Goal: Task Accomplishment & Management: Manage account settings

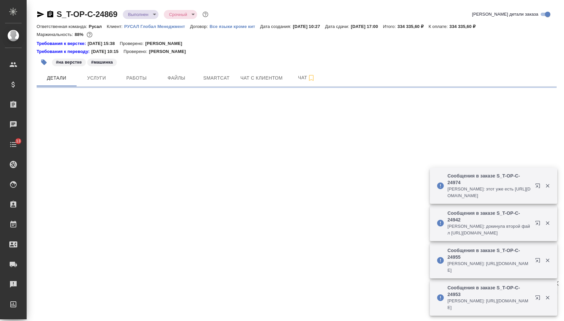
select select "RU"
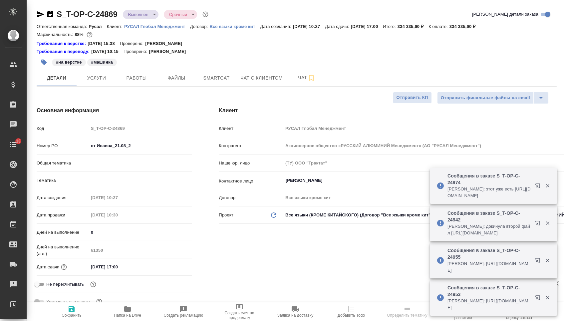
type textarea "x"
type input "Русал"
type textarea "x"
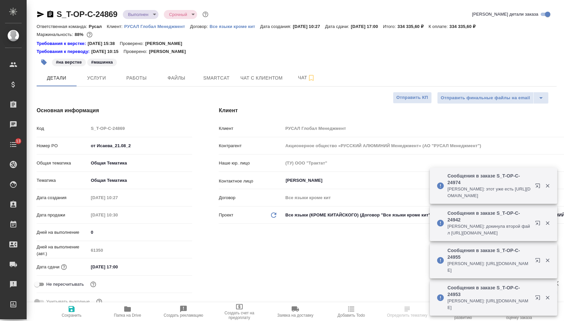
type textarea "x"
type input "[PERSON_NAME]"
click at [105, 80] on span "Услуги" at bounding box center [97, 78] width 32 height 8
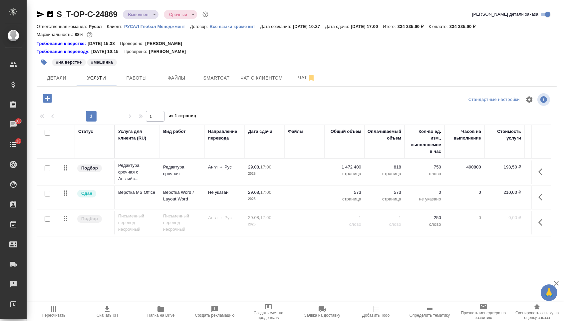
click at [389, 170] on p "818" at bounding box center [384, 167] width 33 height 7
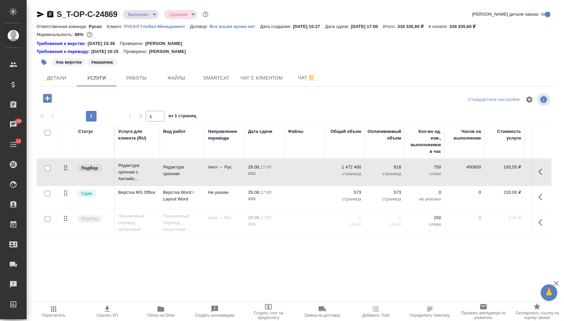
click at [148, 16] on body "🙏 .cls-1 fill:#fff; AWATERA [PERSON_NAME] Спецификации Заказы 100 Чаты 13 Todo …" at bounding box center [282, 160] width 564 height 321
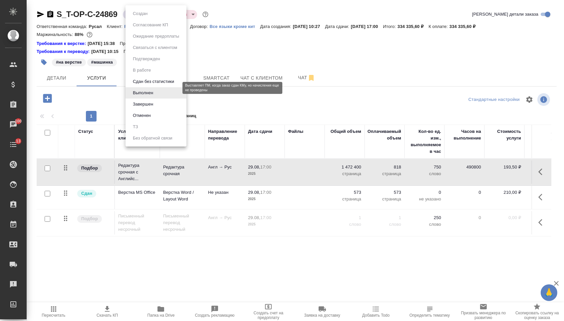
click at [146, 85] on button "Сдан без статистики" at bounding box center [153, 81] width 45 height 7
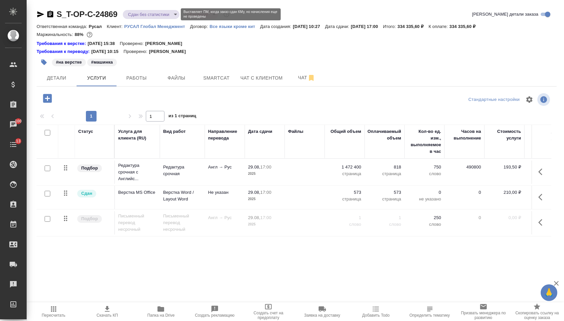
click at [141, 15] on body "🙏 .cls-1 fill:#fff; AWATERA [PERSON_NAME] Спецификации Заказы 100 Чаты 13 Todo …" at bounding box center [282, 160] width 564 height 321
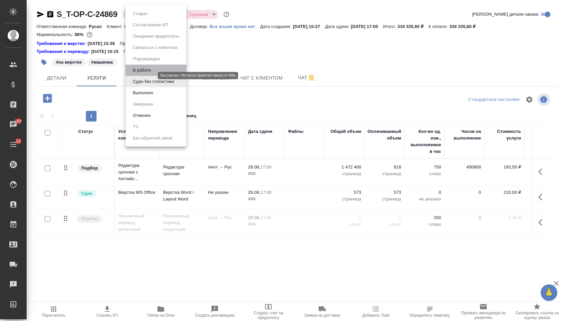
click at [143, 73] on button "В работе" at bounding box center [142, 70] width 22 height 7
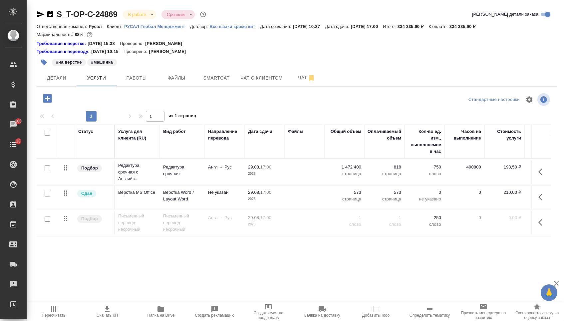
click at [347, 170] on p "1 472 400" at bounding box center [344, 167] width 33 height 7
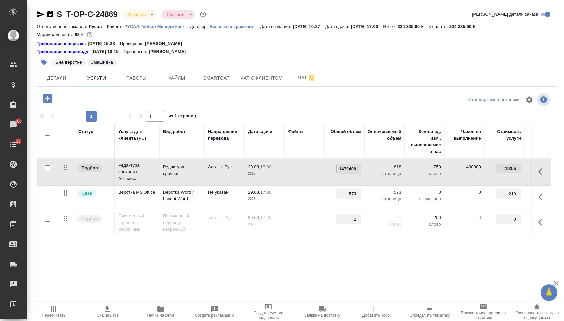
click at [347, 170] on input "1472400" at bounding box center [348, 169] width 24 height 10
type input "2"
click at [350, 172] on input "2" at bounding box center [348, 169] width 24 height 10
type input "2478600"
drag, startPoint x: 345, startPoint y: 198, endPoint x: 369, endPoint y: 198, distance: 23.3
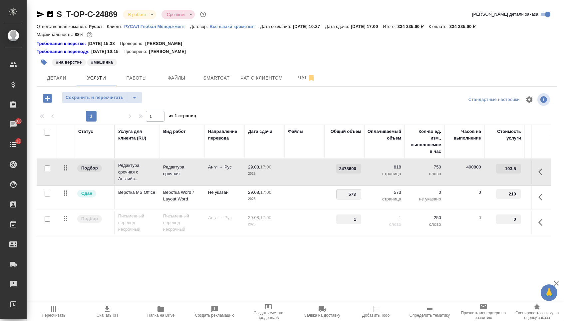
drag, startPoint x: 347, startPoint y: 198, endPoint x: 374, endPoint y: 196, distance: 27.0
click at [374, 196] on tr "Сдан Верстка MS Office Верстка Word / Layout Word Не указан 29.08, 17:00 2025 5…" at bounding box center [350, 198] width 627 height 24
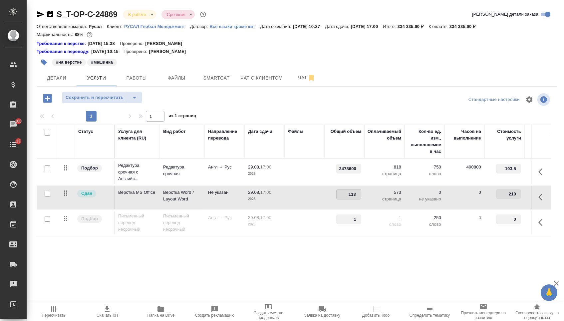
type input "1132"
click at [107, 100] on span "Сохранить и пересчитать" at bounding box center [95, 98] width 58 height 8
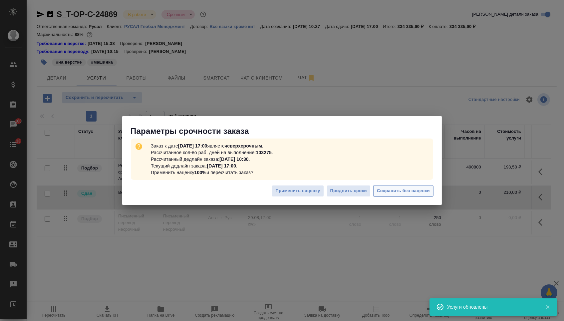
click at [405, 193] on span "Сохранить без наценки" at bounding box center [403, 191] width 53 height 8
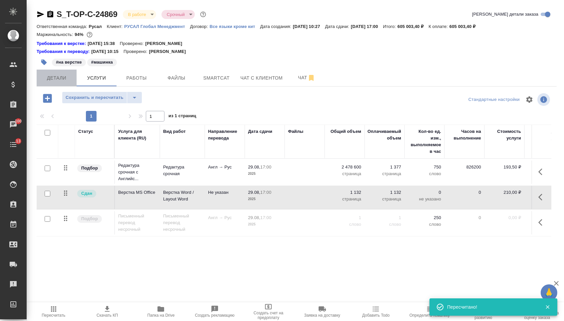
click at [57, 82] on span "Детали" at bounding box center [57, 78] width 32 height 8
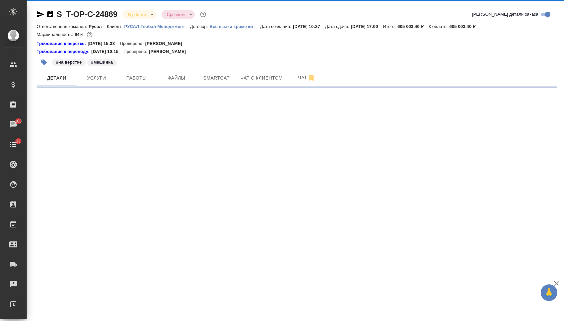
select select "RU"
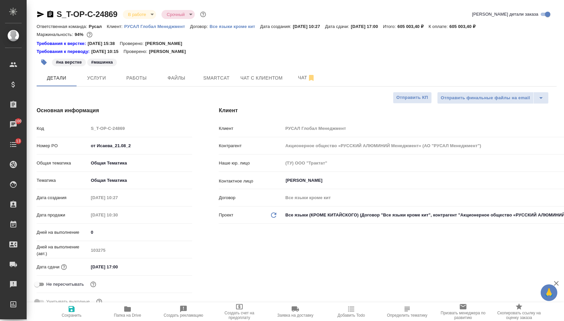
click at [41, 14] on icon "button" at bounding box center [41, 14] width 8 height 8
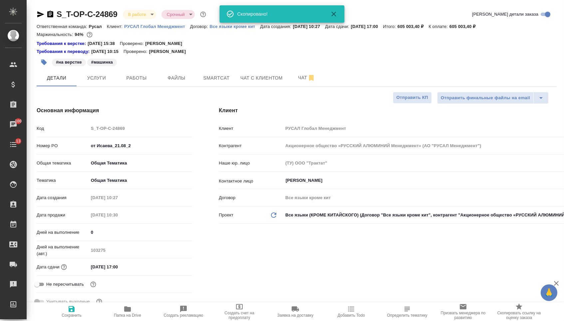
type textarea "x"
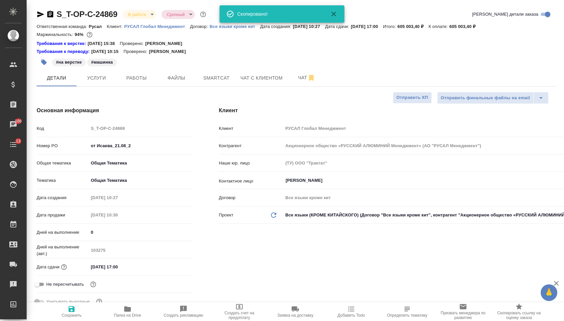
type textarea "x"
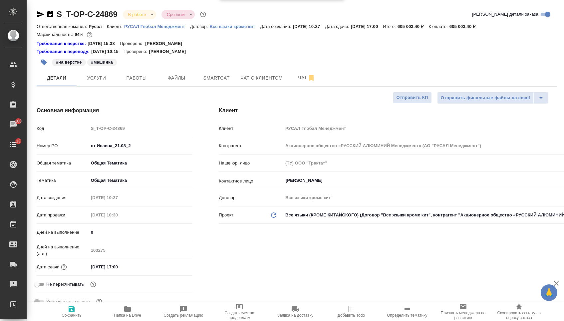
type textarea "x"
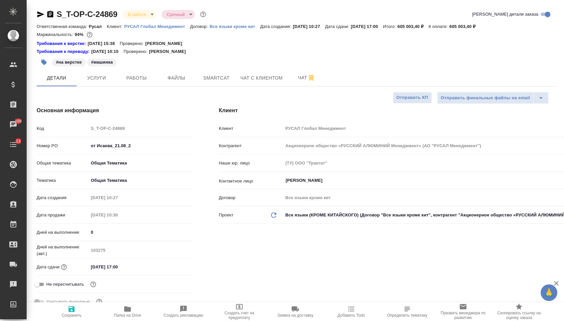
type textarea "x"
click at [184, 80] on span "Файлы" at bounding box center [176, 78] width 32 height 8
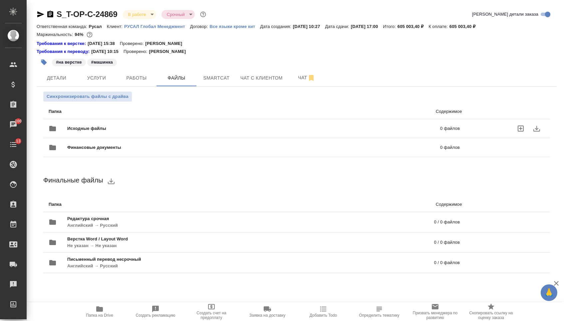
click at [143, 130] on span "Исходные файлы" at bounding box center [170, 128] width 206 height 7
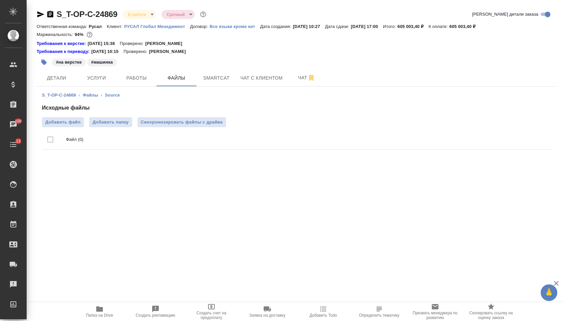
drag, startPoint x: 63, startPoint y: 80, endPoint x: 75, endPoint y: 135, distance: 57.1
click at [63, 80] on span "Детали" at bounding box center [57, 78] width 32 height 8
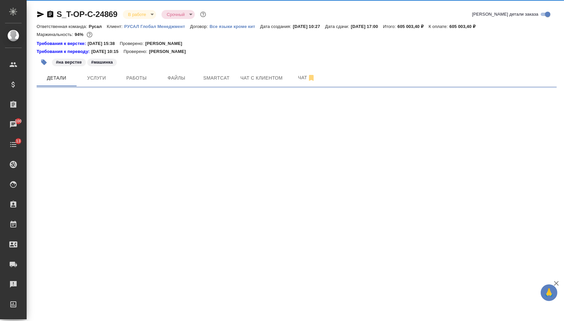
select select "RU"
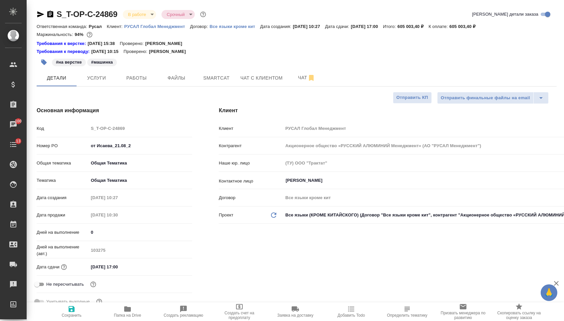
type textarea "x"
click at [114, 313] on span "Папка на Drive" at bounding box center [127, 311] width 48 height 13
type textarea "x"
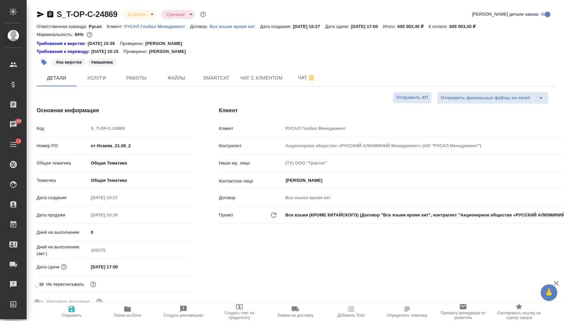
type textarea "x"
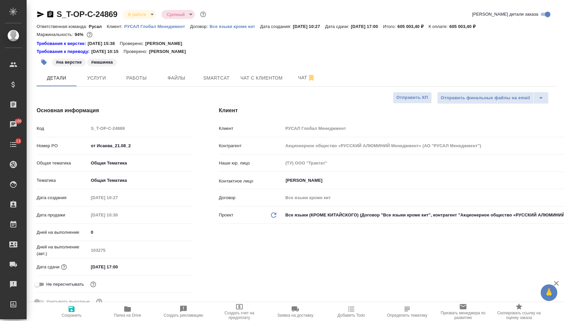
type textarea "x"
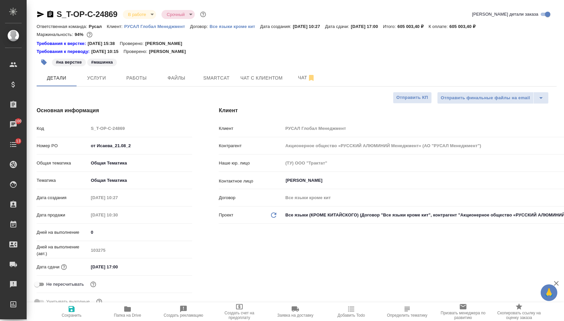
type textarea "x"
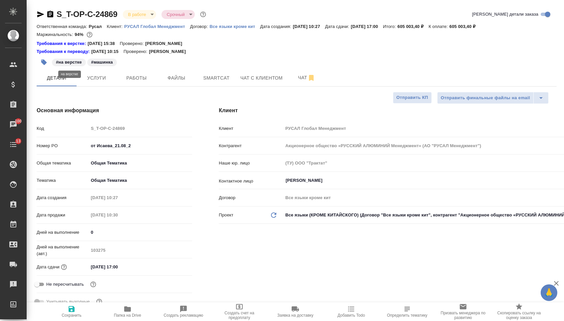
type textarea "x"
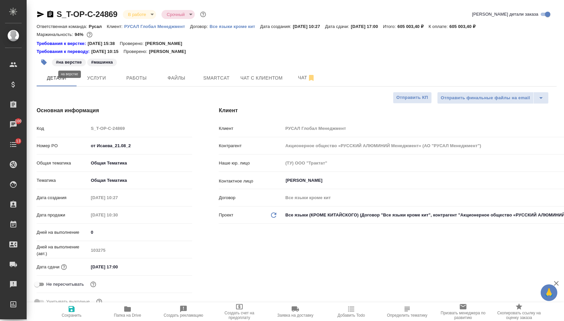
type textarea "x"
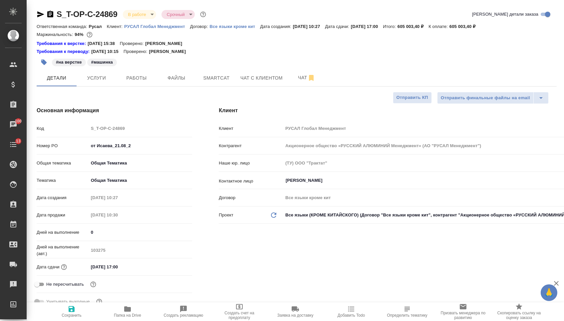
type textarea "x"
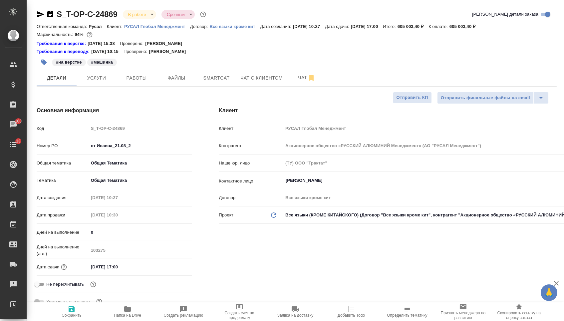
type textarea "x"
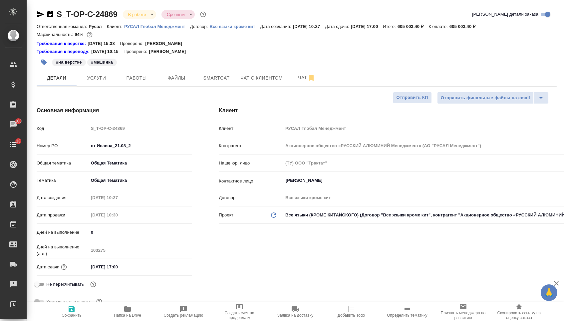
type textarea "x"
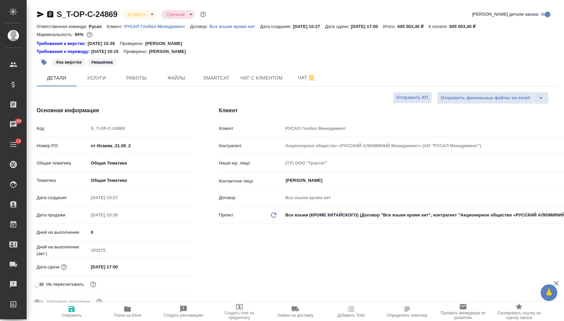
type textarea "x"
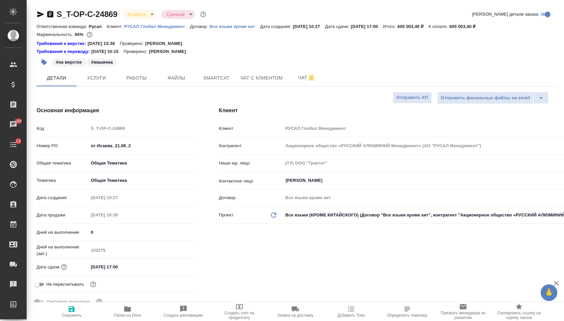
type textarea "x"
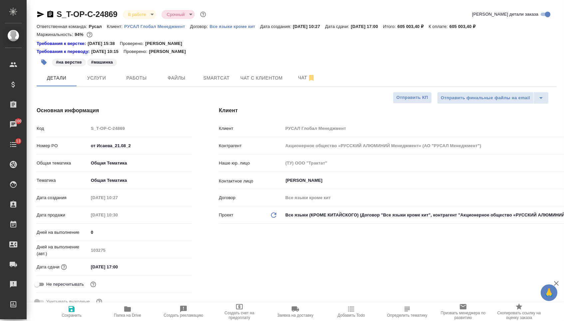
type textarea "x"
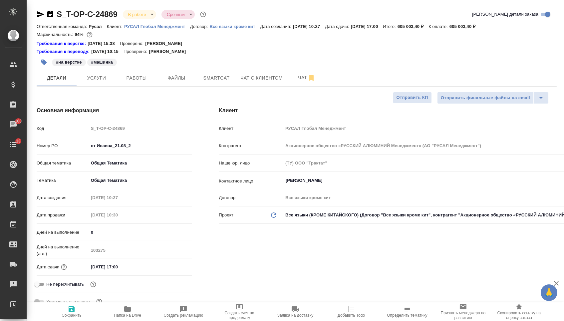
type textarea "x"
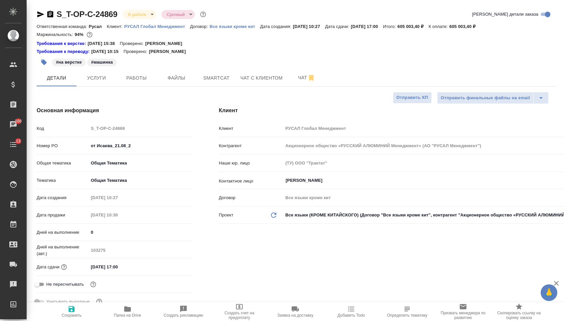
type textarea "x"
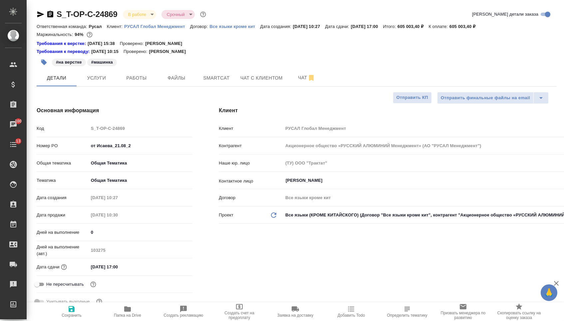
type textarea "x"
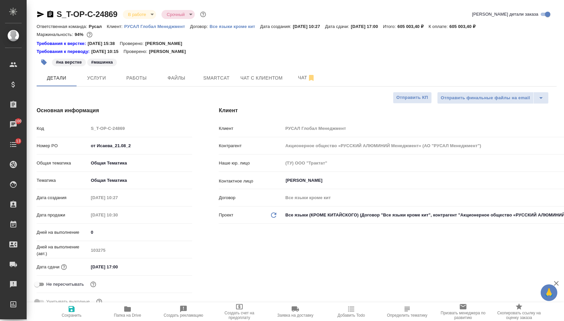
type textarea "x"
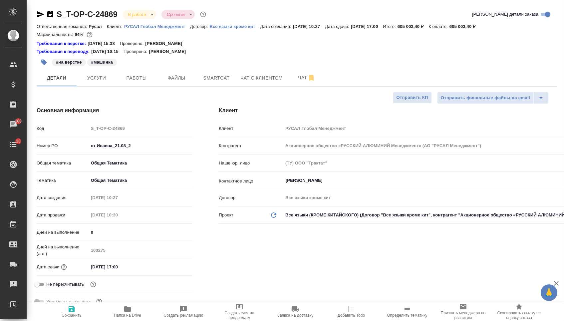
type textarea "x"
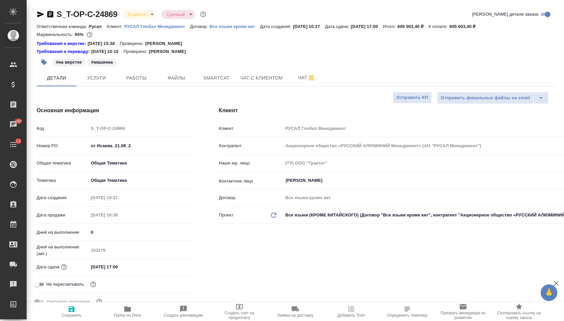
type textarea "x"
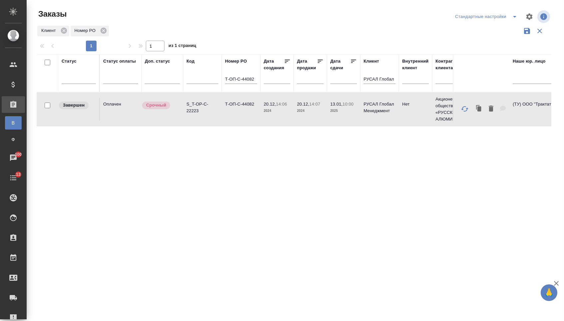
scroll to position [0, 18]
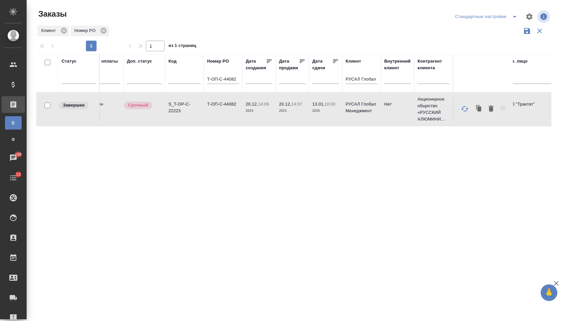
click at [235, 84] on input "Т-ОП-С-44082" at bounding box center [223, 80] width 32 height 8
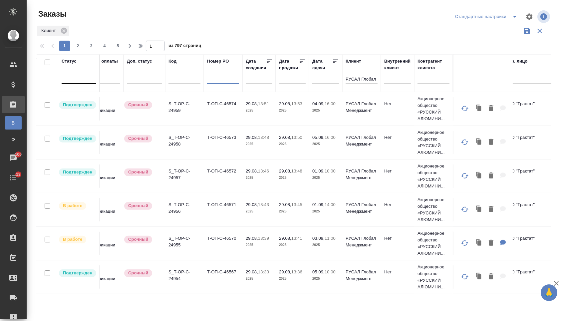
scroll to position [651, 18]
click at [80, 51] on button "2" at bounding box center [78, 46] width 11 height 11
type input "2"
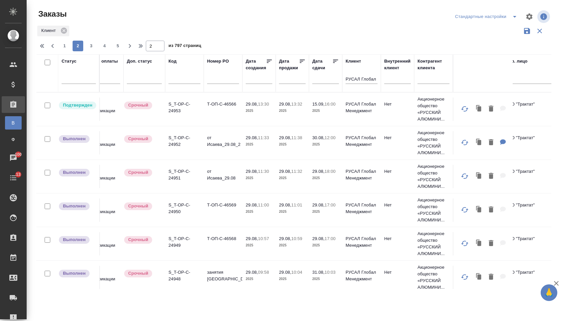
scroll to position [0, 18]
click at [223, 146] on td "от Исаева_29.08_2" at bounding box center [223, 142] width 39 height 23
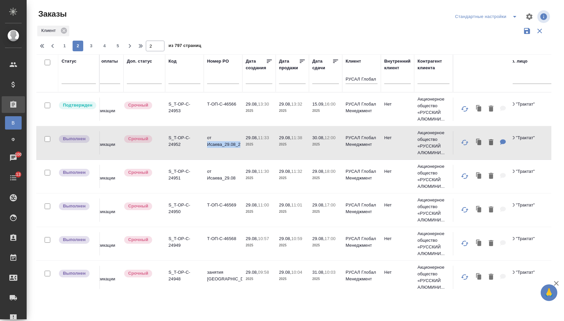
click at [223, 146] on td "от Исаева_29.08_2" at bounding box center [223, 142] width 39 height 23
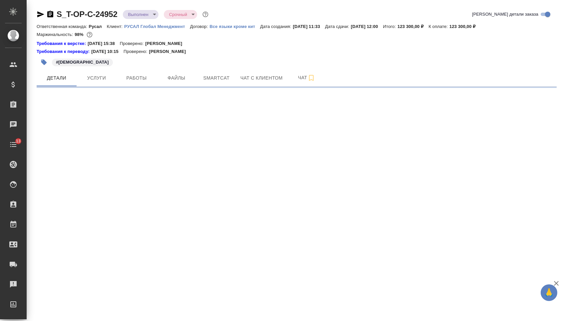
select select "RU"
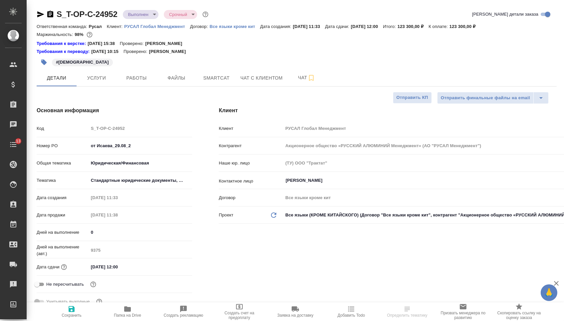
type textarea "x"
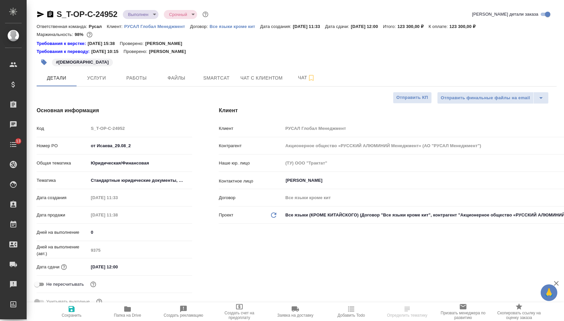
type textarea "x"
click at [50, 15] on icon "button" at bounding box center [50, 14] width 6 height 7
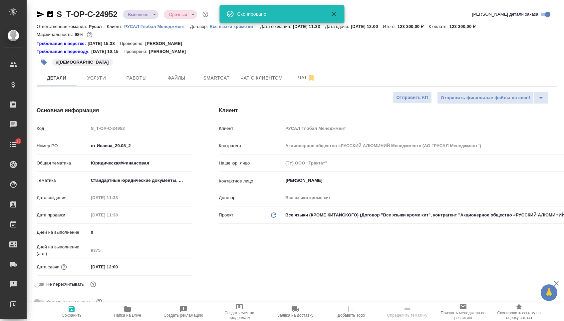
click at [41, 15] on icon "button" at bounding box center [40, 14] width 7 height 6
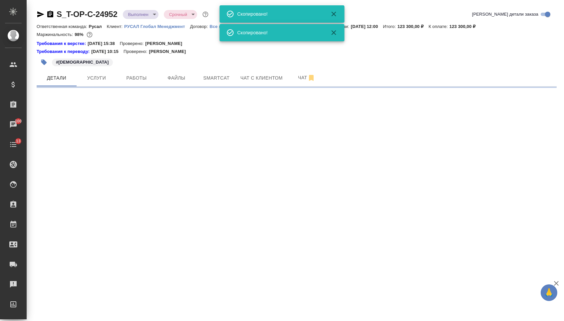
select select "RU"
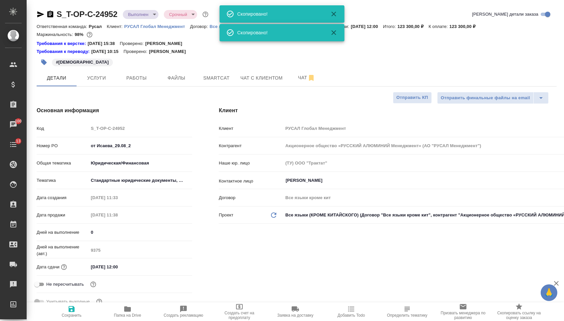
type textarea "x"
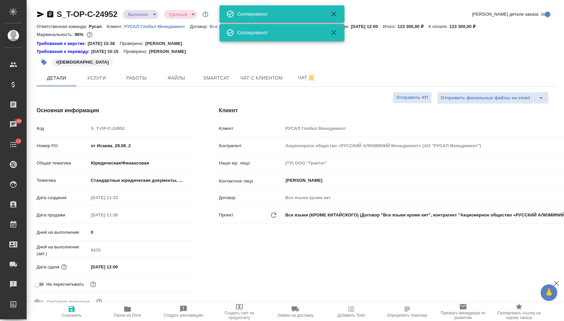
type textarea "x"
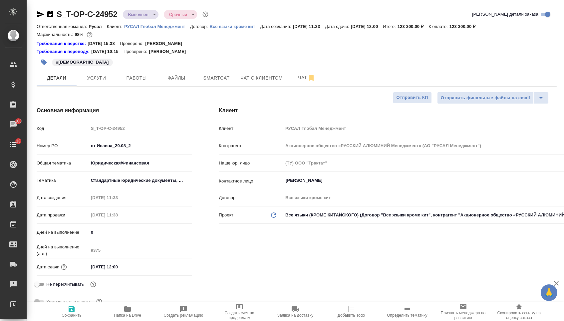
type textarea "x"
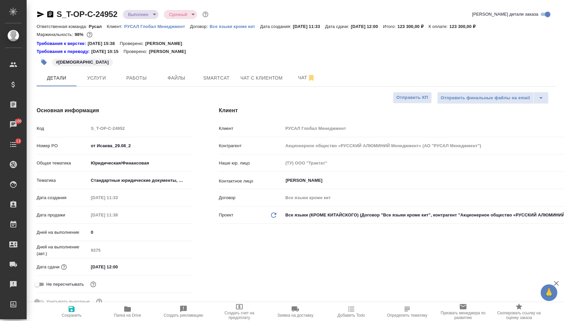
type textarea "x"
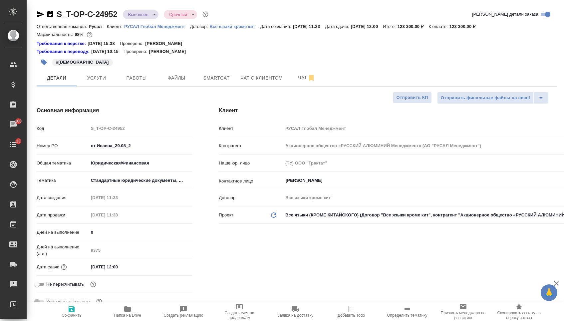
type textarea "x"
